Goal: Task Accomplishment & Management: Use online tool/utility

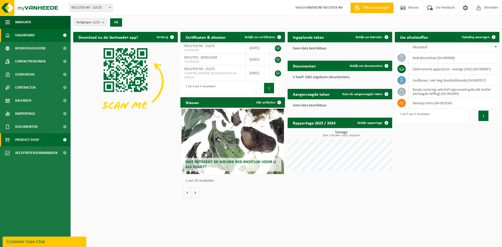
click at [20, 141] on span "Product Shop" at bounding box center [27, 139] width 24 height 13
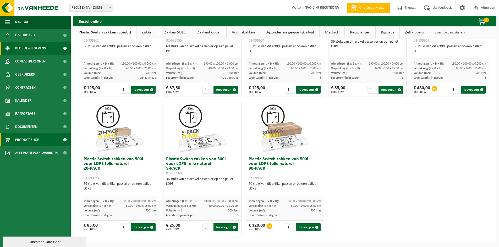
click at [24, 47] on span "Bedrijfsgegevens" at bounding box center [30, 48] width 31 height 13
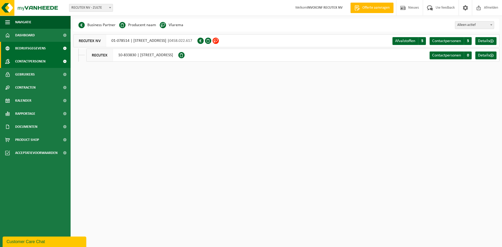
click at [31, 60] on span "Contactpersonen" at bounding box center [30, 61] width 30 height 13
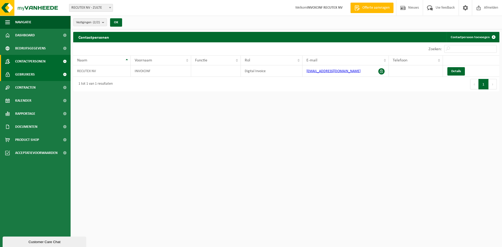
click at [23, 77] on span "Gebruikers" at bounding box center [25, 74] width 20 height 13
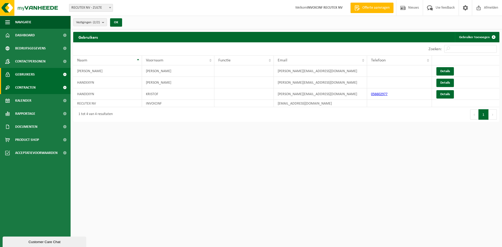
click at [27, 88] on span "Contracten" at bounding box center [25, 87] width 20 height 13
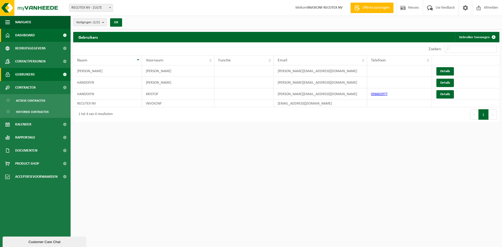
click at [29, 36] on span "Dashboard" at bounding box center [25, 35] width 20 height 13
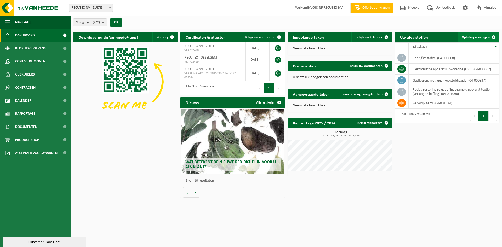
click at [477, 38] on span "Ophaling aanvragen" at bounding box center [476, 37] width 28 height 3
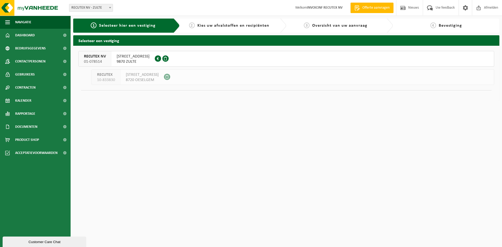
click at [126, 55] on span "WAREGEMSTRAAT 148" at bounding box center [133, 56] width 33 height 5
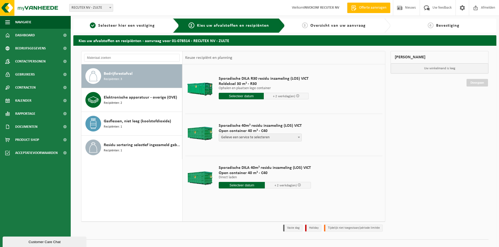
click at [257, 127] on span "Sporadische 40m³ residu inzameling (LOS) VICT" at bounding box center [260, 125] width 83 height 5
